Goal: Information Seeking & Learning: Check status

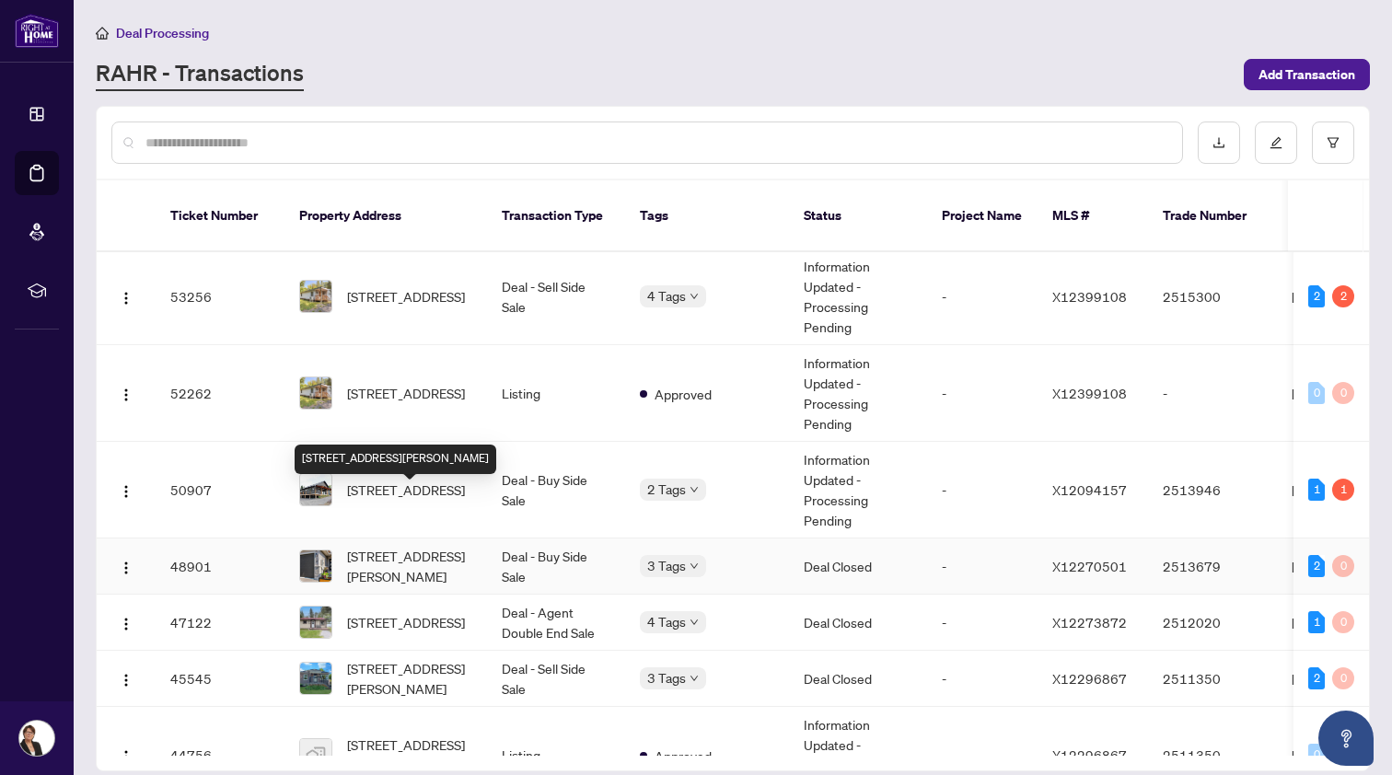
scroll to position [194, 0]
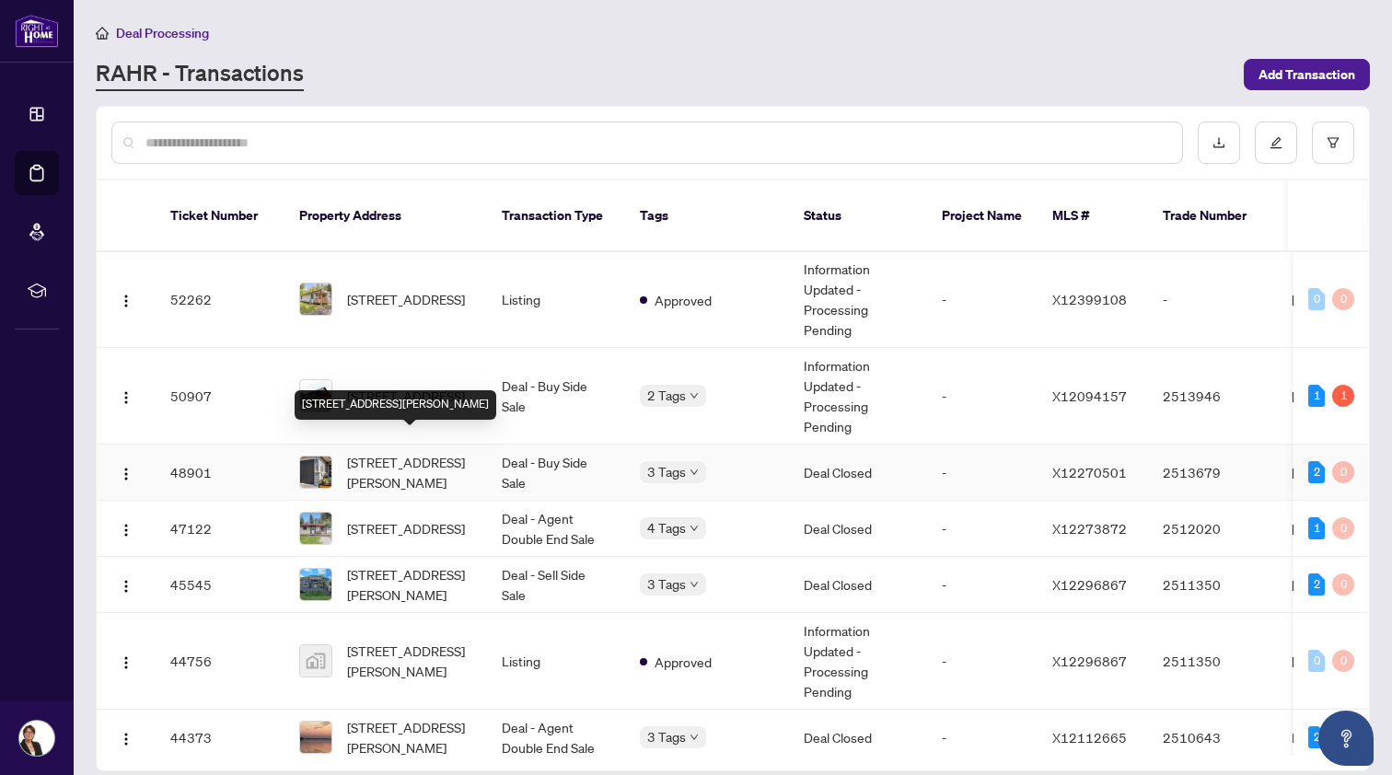
click at [379, 452] on span "[STREET_ADDRESS][PERSON_NAME]" at bounding box center [409, 472] width 125 height 41
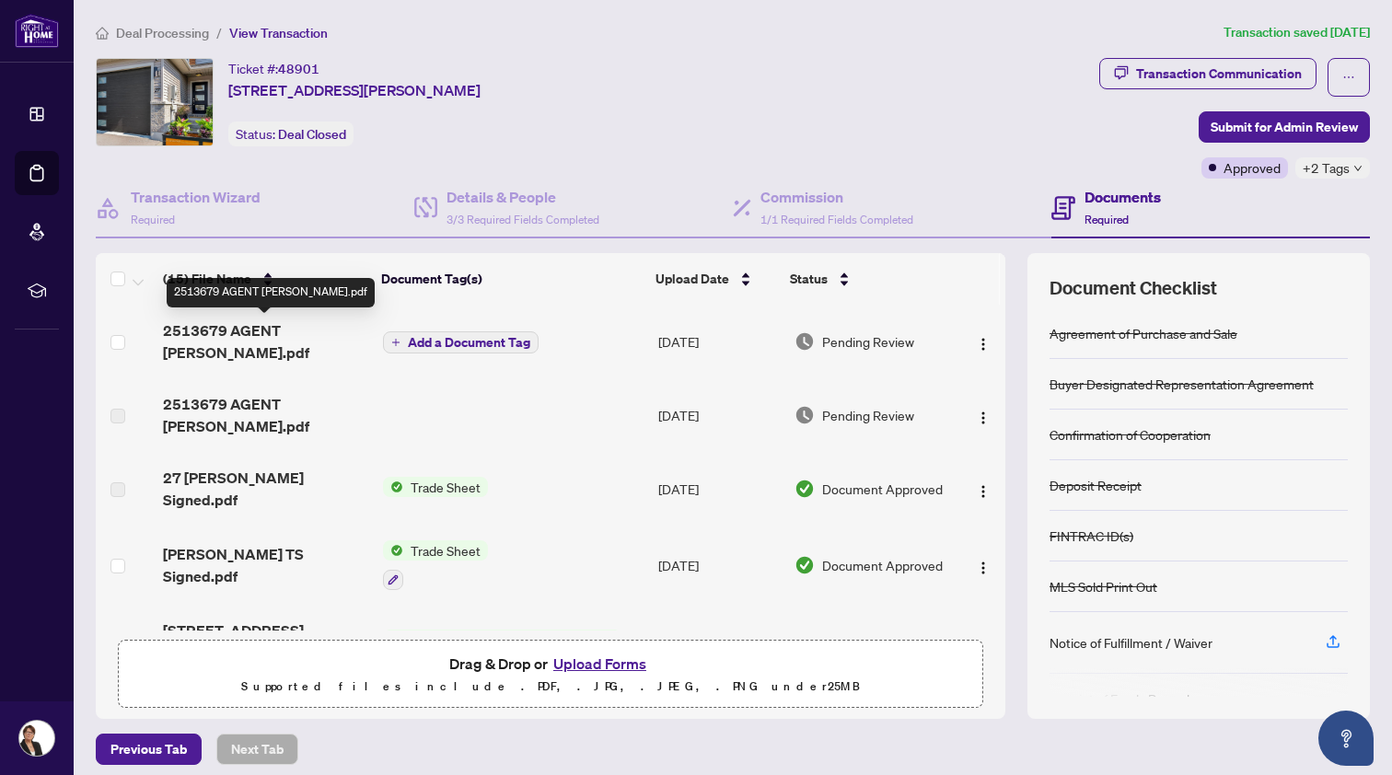
click at [241, 334] on span "2513679 AGENT [PERSON_NAME].pdf" at bounding box center [265, 342] width 205 height 44
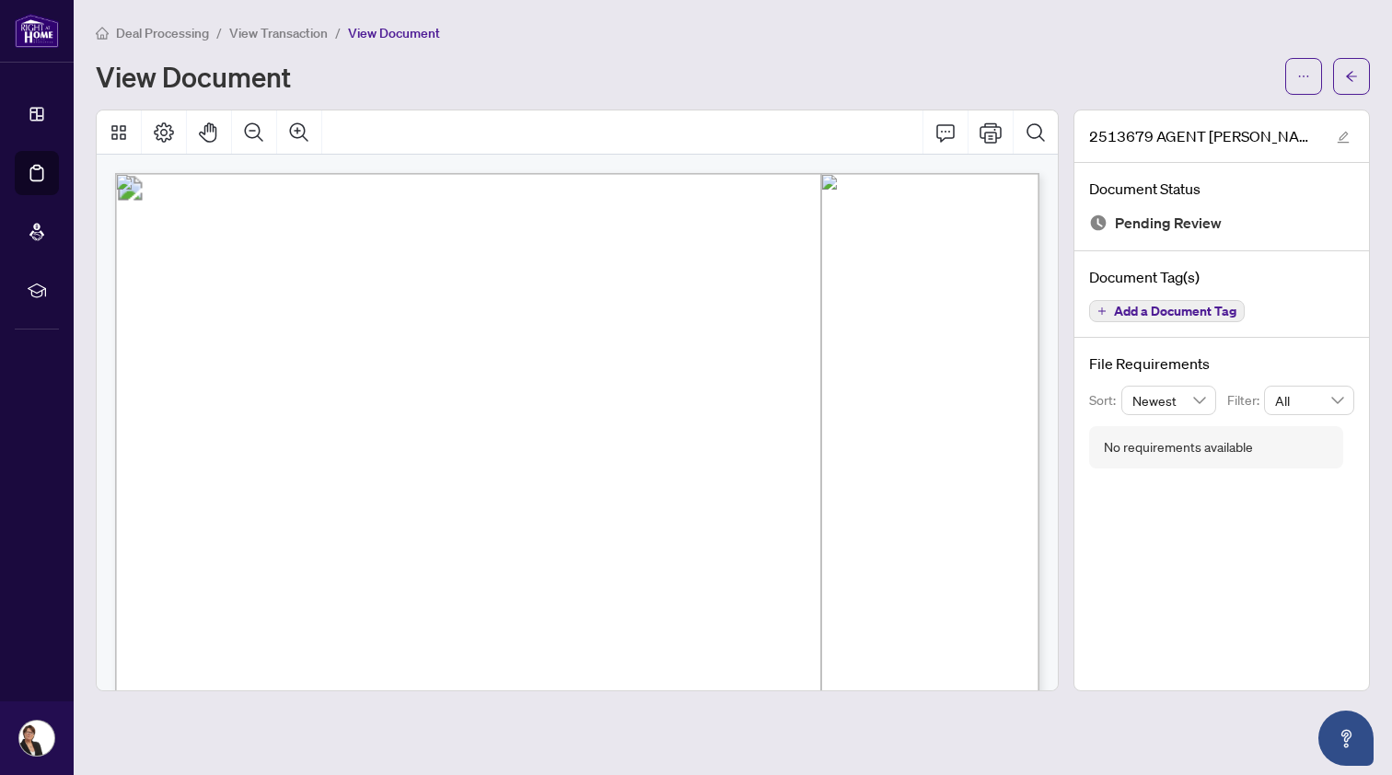
click at [154, 32] on span "Deal Processing" at bounding box center [162, 33] width 93 height 17
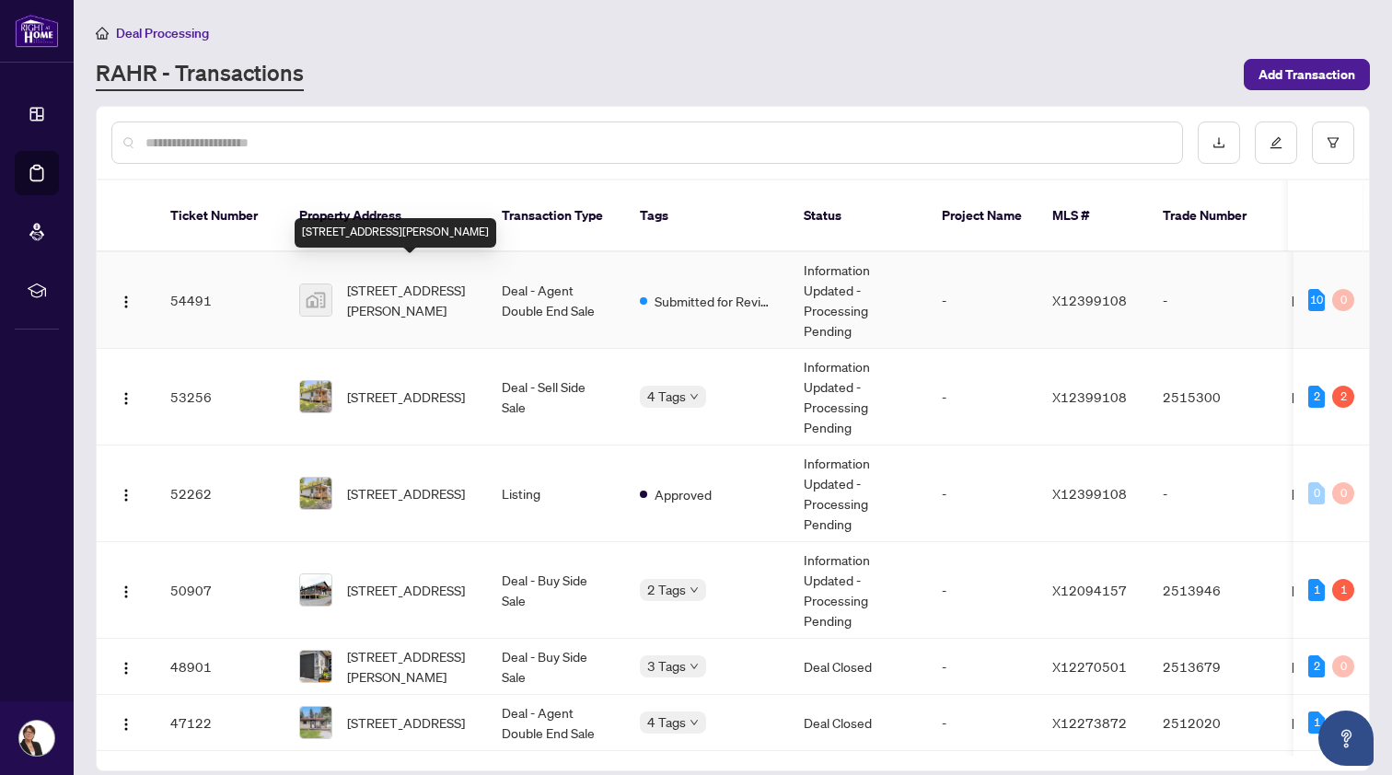
click at [395, 284] on span "[STREET_ADDRESS][PERSON_NAME]" at bounding box center [409, 300] width 125 height 41
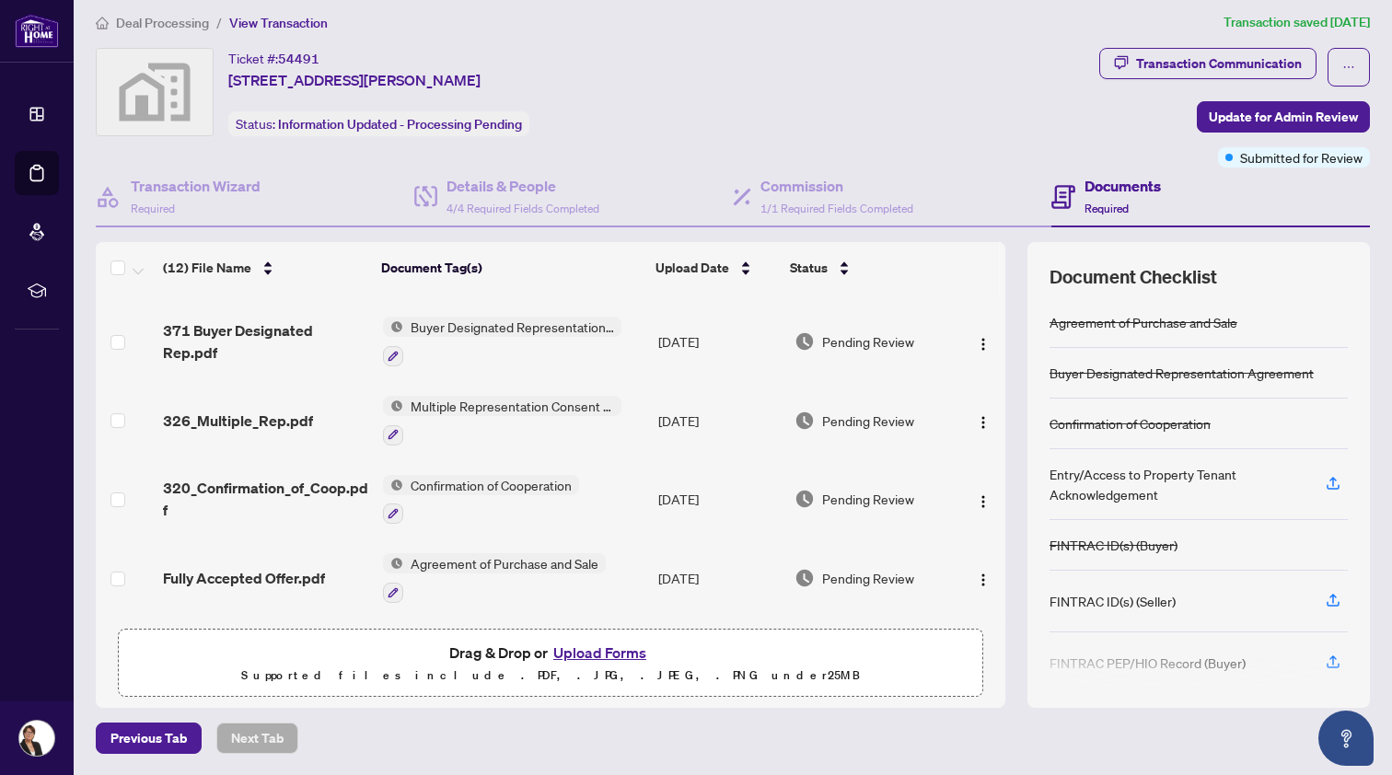
click at [484, 553] on span "Agreement of Purchase and Sale" at bounding box center [504, 563] width 203 height 20
click at [281, 569] on span "Fully Accepted Offer.pdf" at bounding box center [244, 578] width 162 height 22
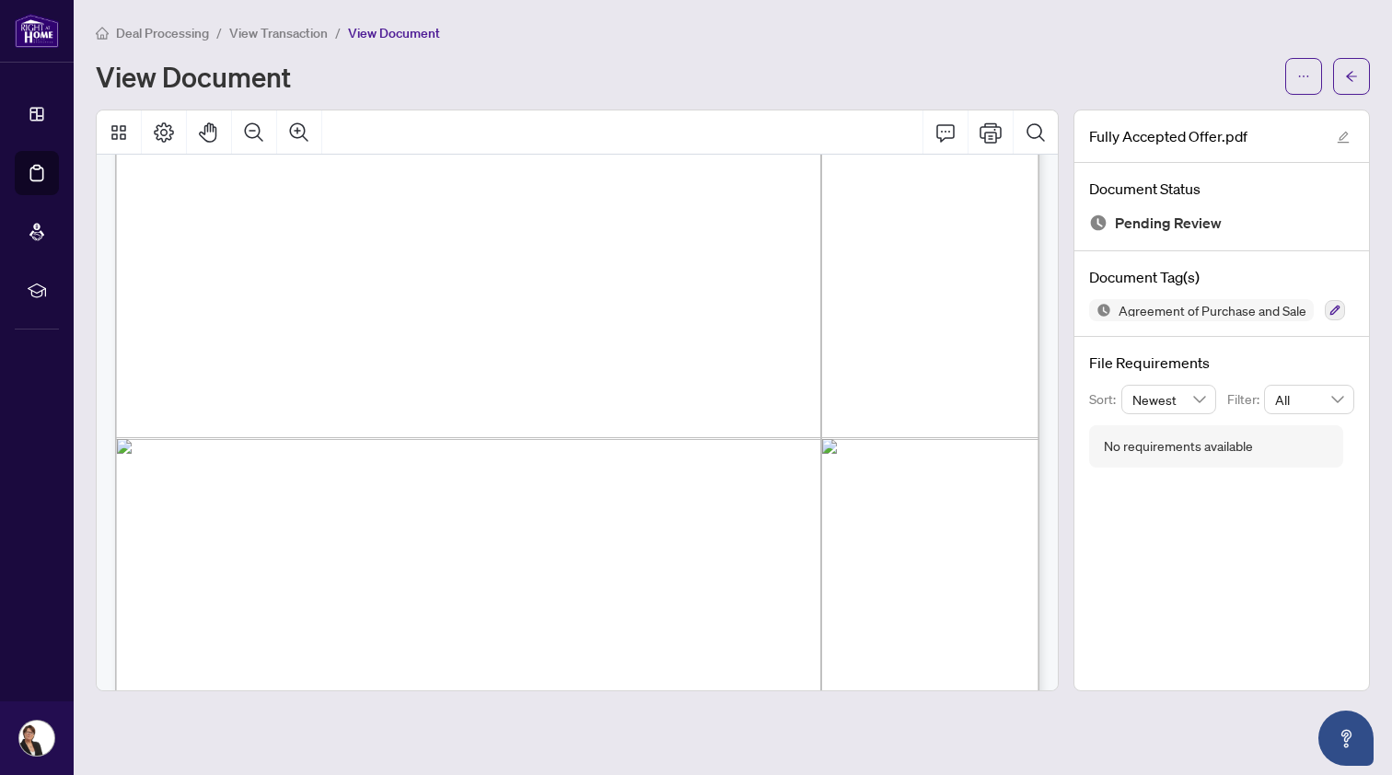
scroll to position [6583, 0]
drag, startPoint x: 187, startPoint y: 331, endPoint x: 165, endPoint y: 329, distance: 22.2
click at [153, 333] on span "Page 6" at bounding box center [1266, 371] width 2284 height 1272
drag, startPoint x: 937, startPoint y: 420, endPoint x: 506, endPoint y: 336, distance: 439.0
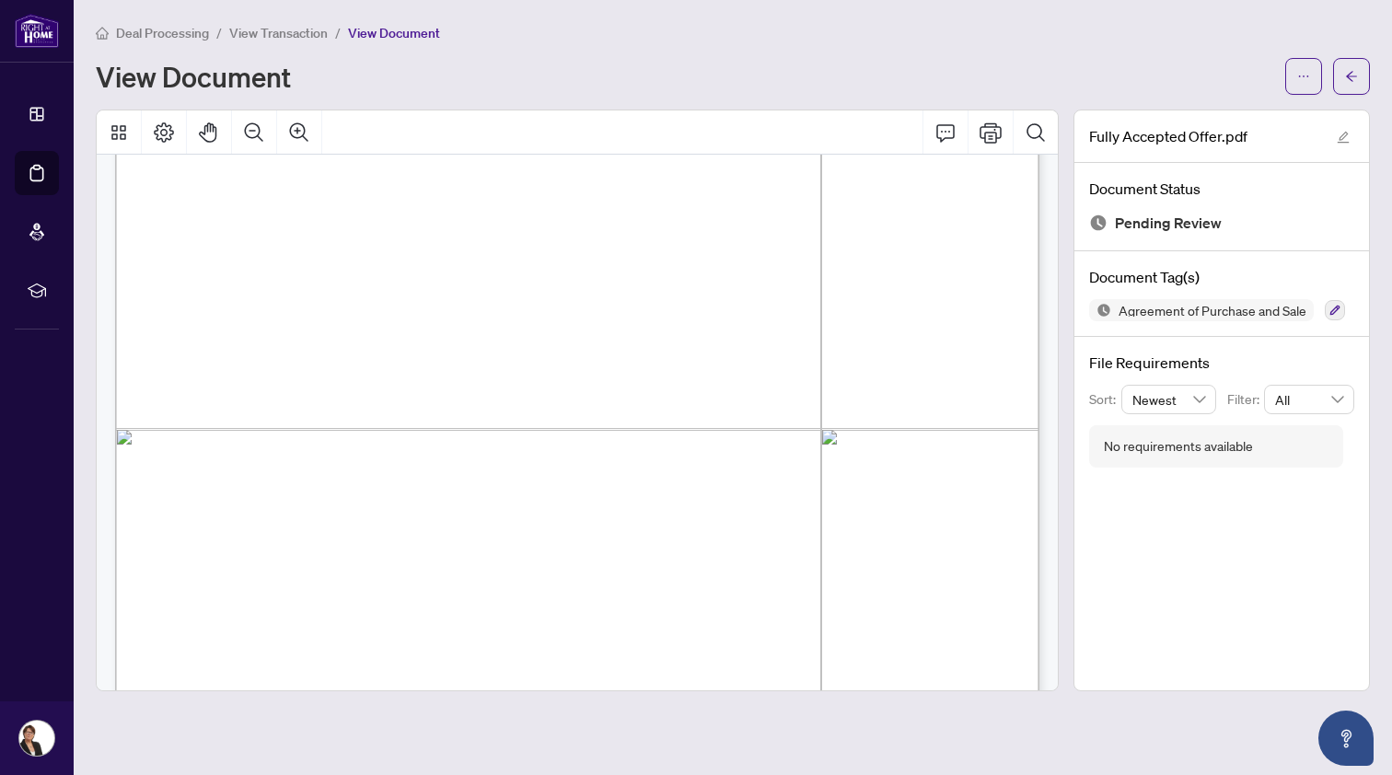
click at [437, 336] on span "This offer is conditional upon:" at bounding box center [311, 333] width 251 height 15
